Goal: Information Seeking & Learning: Learn about a topic

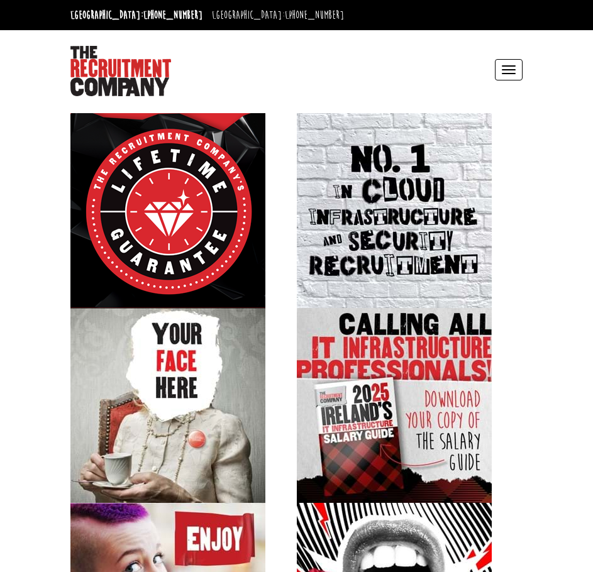
click at [558, 97] on header "Dublin: +353 1 697 2548 Sydney: +61 2 8346 6700 Dublin Sydney Dublin Toggle nav…" at bounding box center [296, 54] width 593 height 109
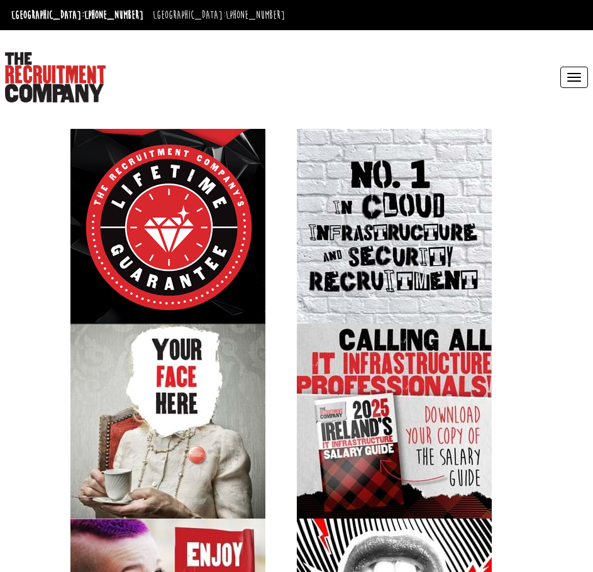
click at [576, 76] on button "Toggle navigation" at bounding box center [574, 77] width 28 height 21
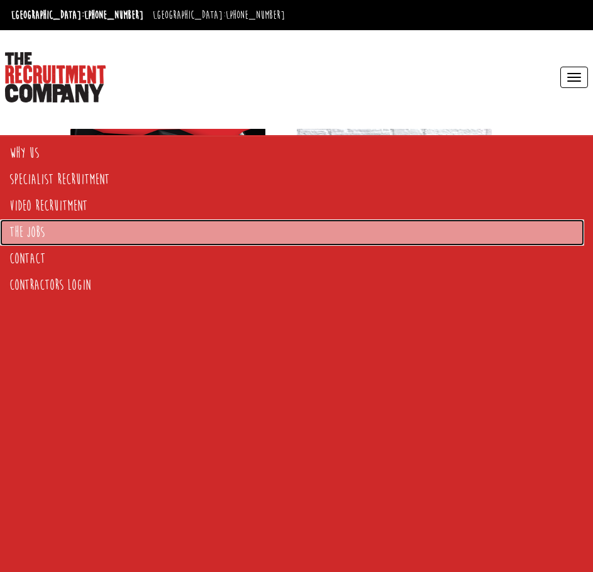
click at [33, 230] on link "The Jobs" at bounding box center [292, 232] width 584 height 26
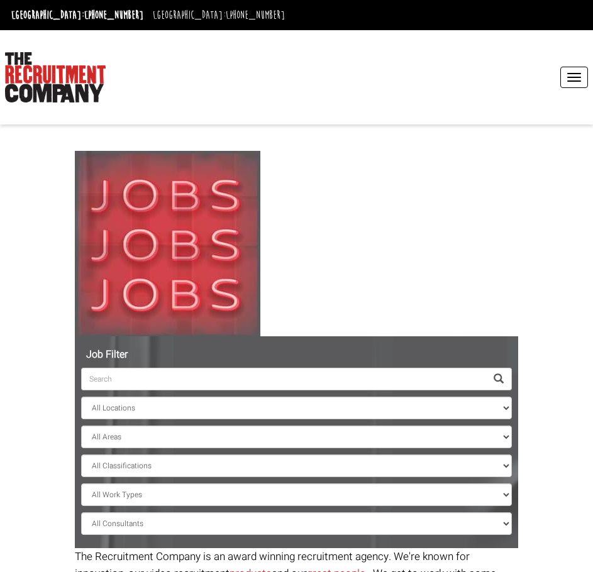
select select "[GEOGRAPHIC_DATA]"
drag, startPoint x: 133, startPoint y: 376, endPoint x: 131, endPoint y: 368, distance: 8.3
click at [133, 376] on input "search" at bounding box center [283, 379] width 405 height 23
type input "payment"
